Goal: Task Accomplishment & Management: Manage account settings

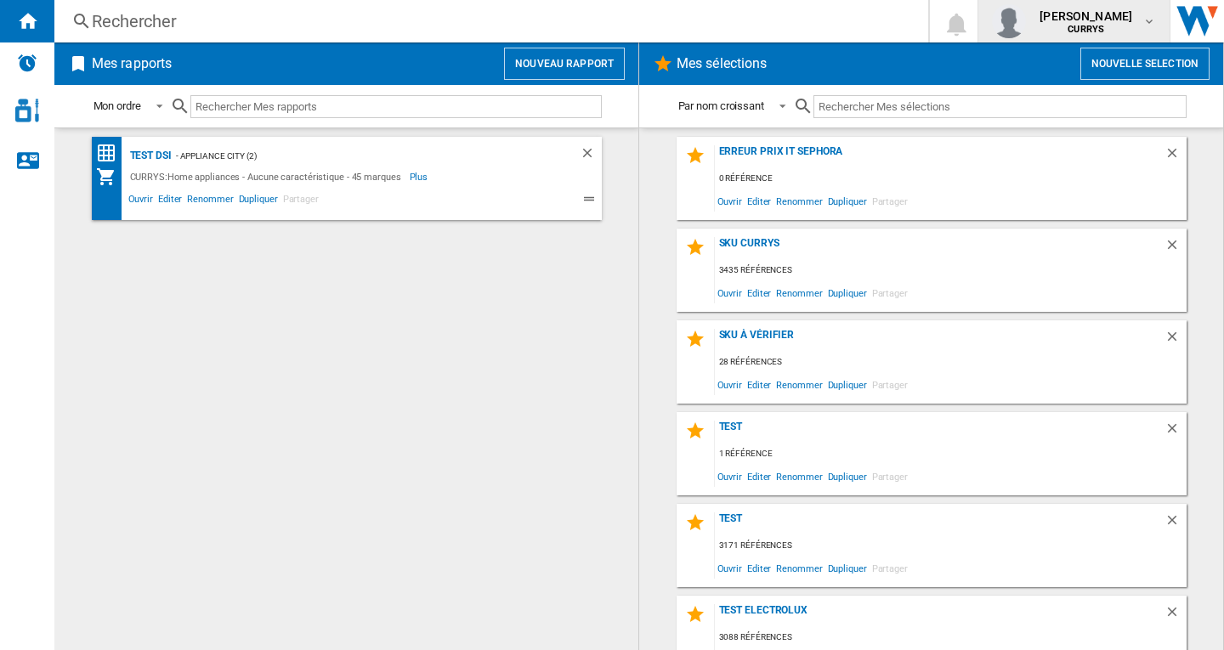
click at [1117, 29] on span "CURRYS" at bounding box center [1086, 30] width 93 height 10
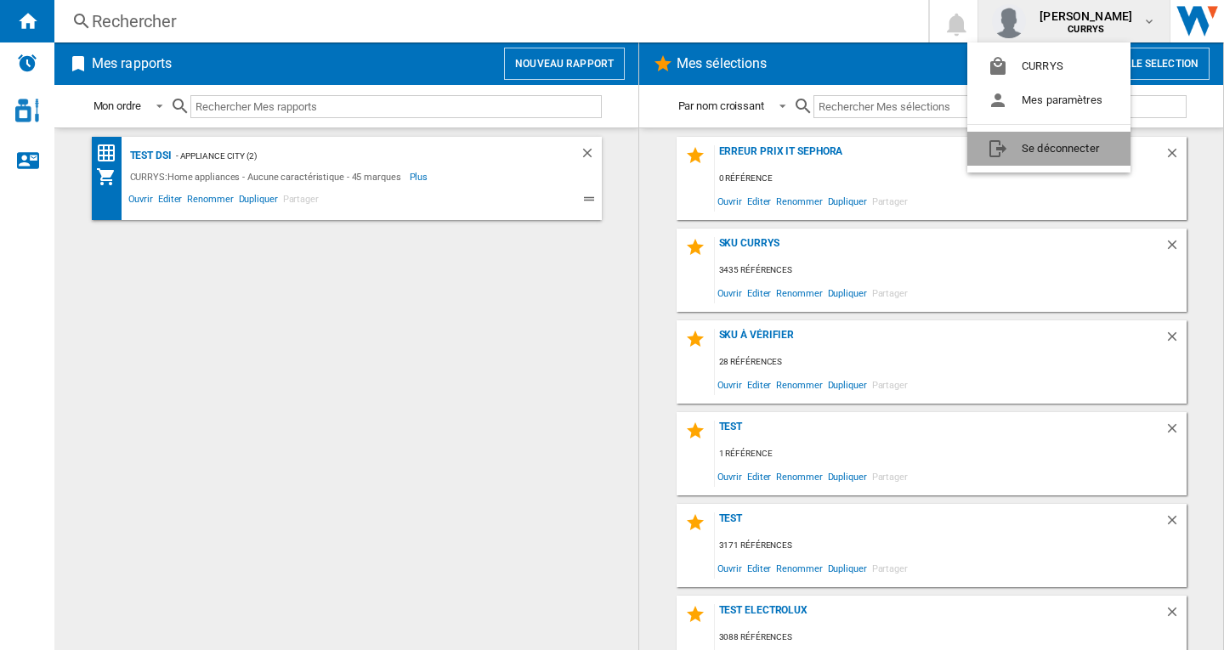
click at [1063, 152] on button "Se déconnecter" at bounding box center [1048, 149] width 163 height 34
